Goal: Task Accomplishment & Management: Use online tool/utility

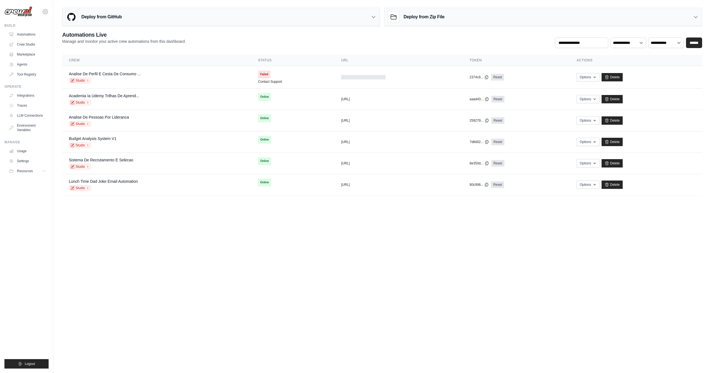
click at [46, 10] on icon at bounding box center [45, 11] width 7 height 7
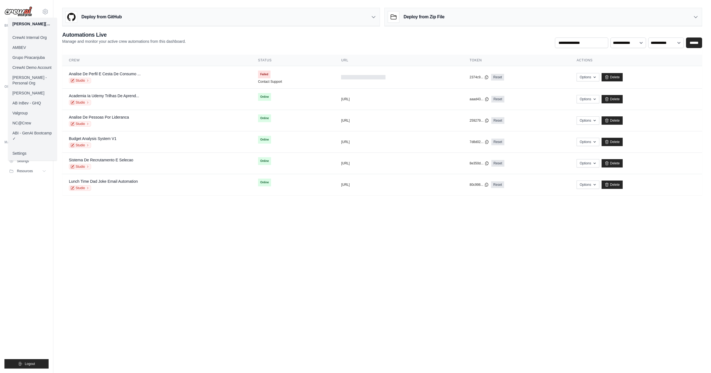
click at [44, 68] on link "CrewAI Demo Account" at bounding box center [32, 68] width 49 height 10
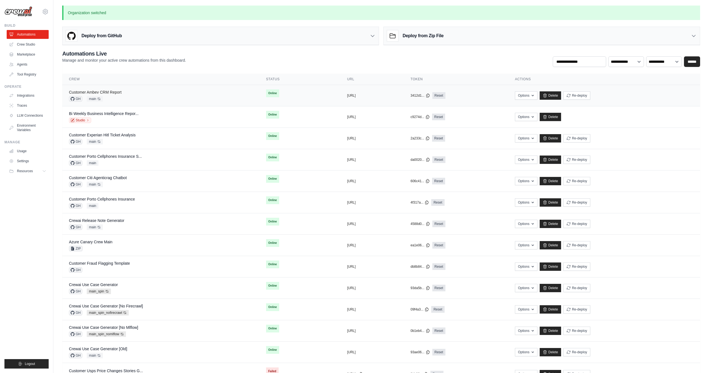
click at [114, 91] on link "Customer Ambev CRM Report" at bounding box center [95, 92] width 53 height 4
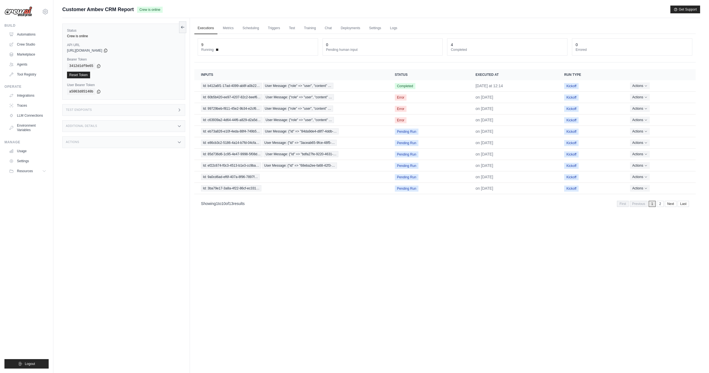
click at [133, 113] on div "Test Endpoints" at bounding box center [123, 110] width 123 height 12
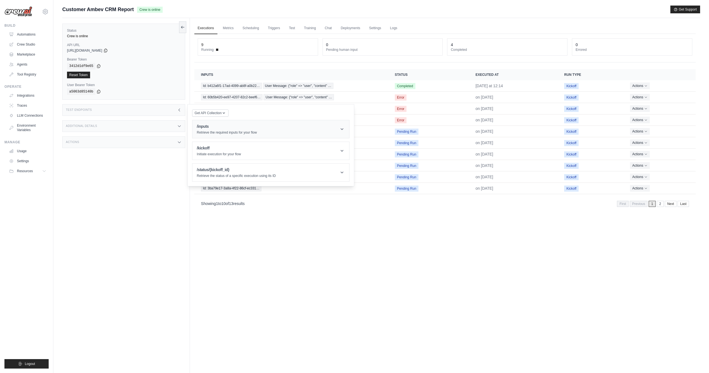
click at [221, 129] on div "/inputs Retrieve the required inputs for your flow" at bounding box center [227, 129] width 60 height 11
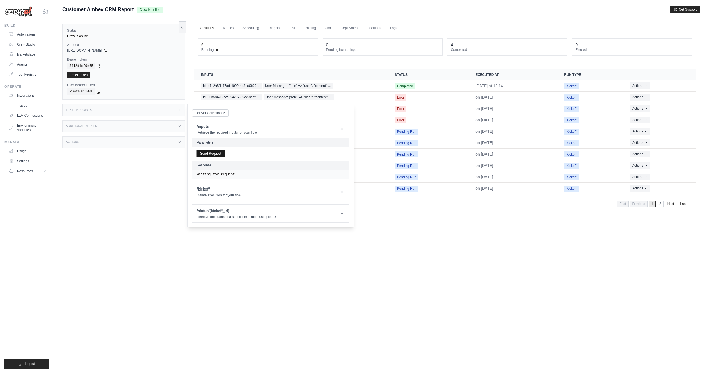
click at [217, 153] on button "Send Request" at bounding box center [211, 153] width 28 height 7
click at [455, 227] on div "Executions Metrics Scheduling Triggers Test Training Chat Deployments Settings …" at bounding box center [445, 204] width 510 height 373
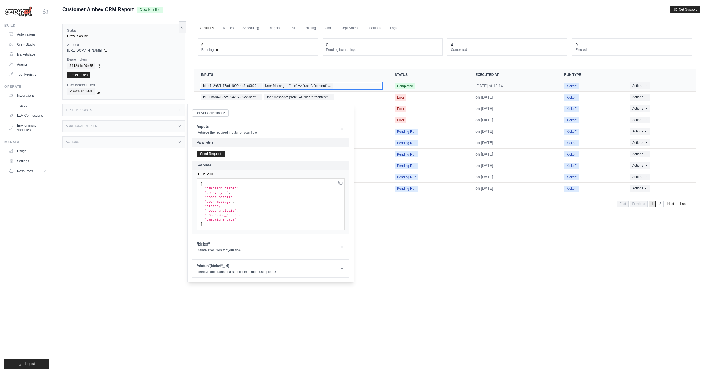
click at [334, 83] on div "Id: b412a6f1-17ad-4099-ab8f-a0b22… User Message: {"role" => "user", "content" …" at bounding box center [291, 86] width 180 height 6
click at [89, 9] on span "Customer Ambev CRM Report" at bounding box center [97, 10] width 71 height 8
copy div "Customer Ambev CRM Report"
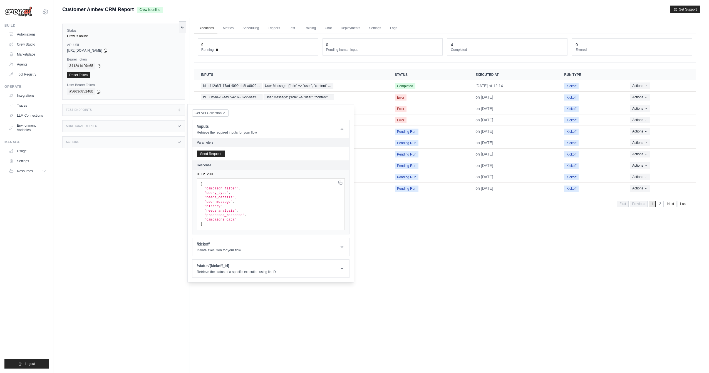
click at [467, 269] on div "Executions Metrics Scheduling Triggers Test Training Chat Deployments Settings …" at bounding box center [445, 204] width 510 height 373
drag, startPoint x: 419, startPoint y: 232, endPoint x: 393, endPoint y: 204, distance: 37.9
click at [419, 232] on div "Executions Metrics Scheduling Triggers Test Training Chat Deployments Settings …" at bounding box center [445, 204] width 510 height 373
click at [164, 116] on div "Status Crew is online API URL copied https://customer-ambev-crm-report-030957b5…" at bounding box center [126, 204] width 128 height 373
click at [169, 111] on div "Test Endpoints" at bounding box center [123, 110] width 123 height 12
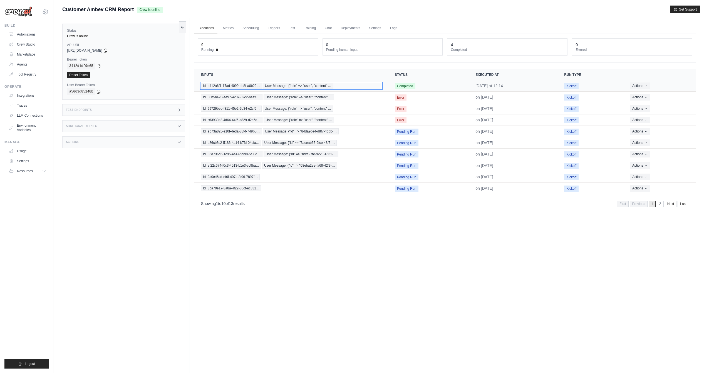
click at [329, 86] on span "User Message: {"role" => "user", "content" …" at bounding box center [298, 86] width 70 height 6
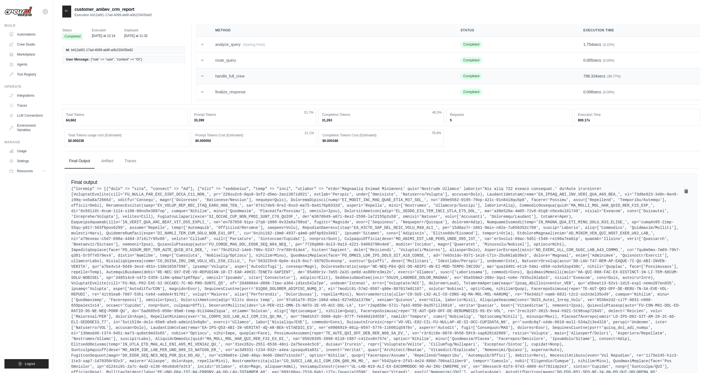
click at [257, 75] on td "handle_full_crew" at bounding box center [330, 76] width 245 height 16
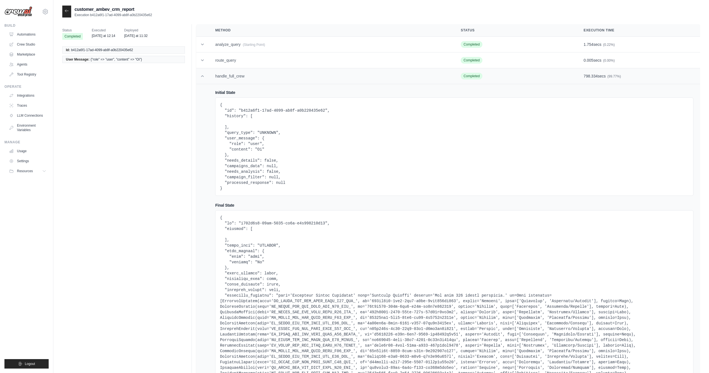
click at [257, 75] on td "handle_full_crew" at bounding box center [330, 76] width 245 height 16
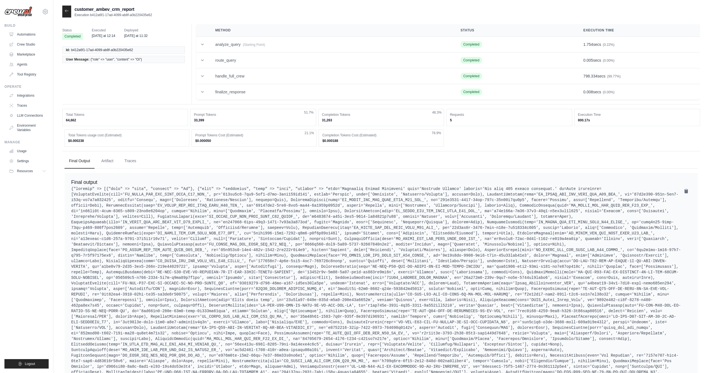
click at [67, 12] on icon at bounding box center [66, 11] width 4 height 4
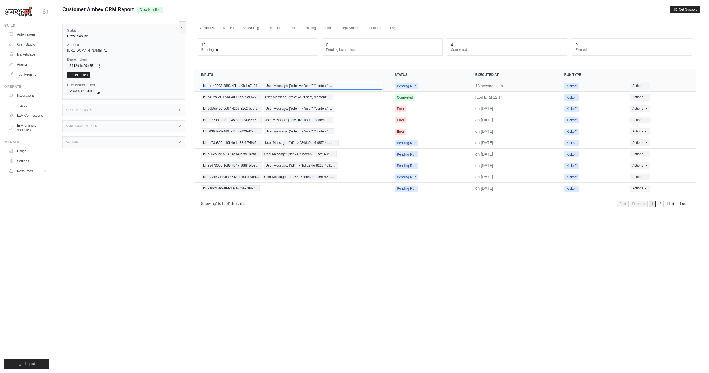
click at [287, 85] on span "User Message: {"role" => "user", "content" …" at bounding box center [298, 86] width 70 height 6
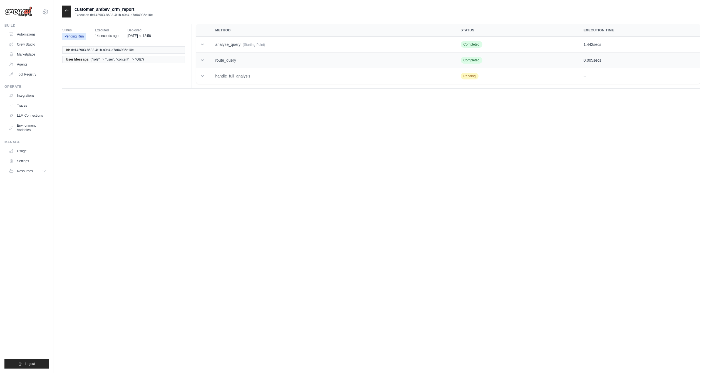
click at [226, 61] on td "route_query" at bounding box center [330, 61] width 245 height 16
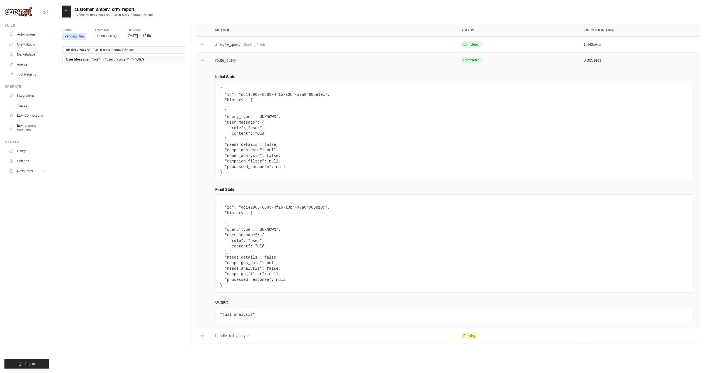
click at [226, 61] on td "route_query" at bounding box center [330, 61] width 245 height 16
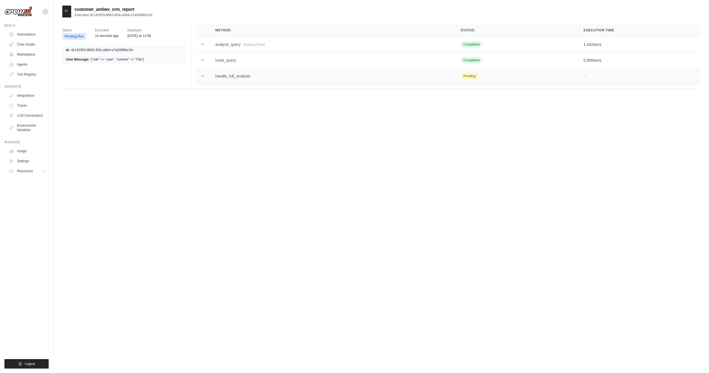
click at [226, 76] on td "handle_full_analysis" at bounding box center [330, 76] width 245 height 16
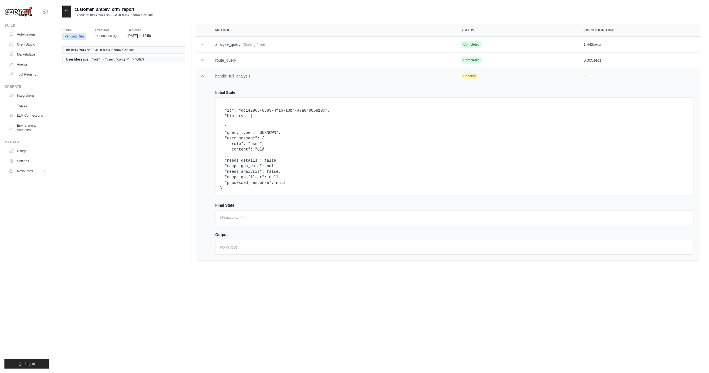
click at [226, 76] on td "handle_full_analysis" at bounding box center [330, 76] width 245 height 16
